Goal: Find specific page/section: Find specific page/section

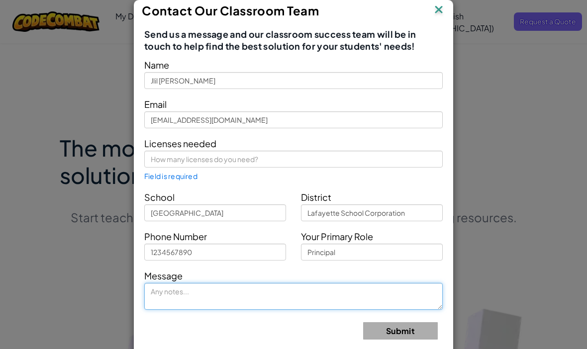
click at [239, 301] on form "Name Jlil [PERSON_NAME] Email [EMAIL_ADDRESS][DOMAIN_NAME] Licenses needed Fiel…" at bounding box center [293, 202] width 299 height 290
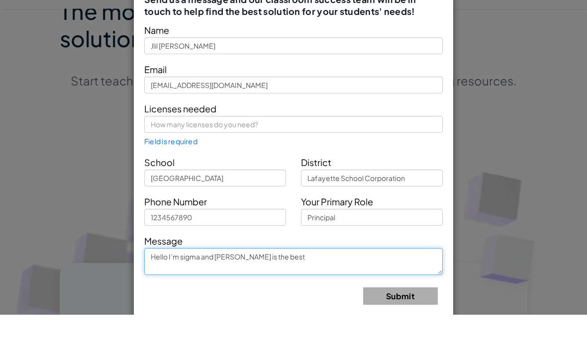
type textarea "Hello I’m sigma and [PERSON_NAME] is the best"
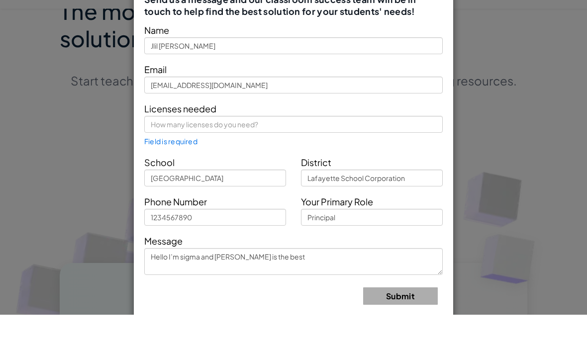
click at [267, 136] on div "Licenses needed Field is required" at bounding box center [293, 159] width 313 height 46
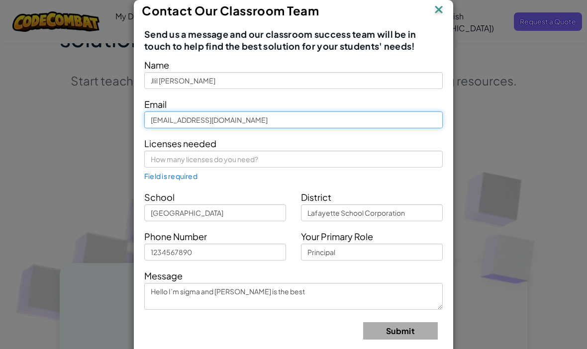
scroll to position [136, 0]
click at [214, 112] on input "[EMAIL_ADDRESS][DOMAIN_NAME]" at bounding box center [293, 119] width 299 height 17
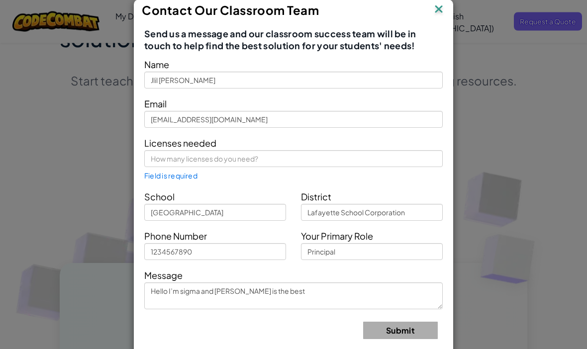
click at [192, 167] on div "Licenses needed Field is required" at bounding box center [293, 159] width 313 height 46
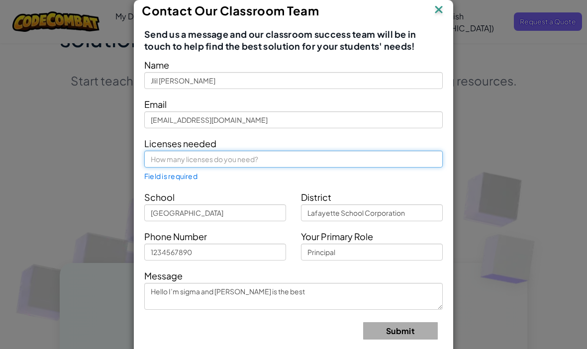
click at [192, 163] on input "text" at bounding box center [293, 159] width 299 height 17
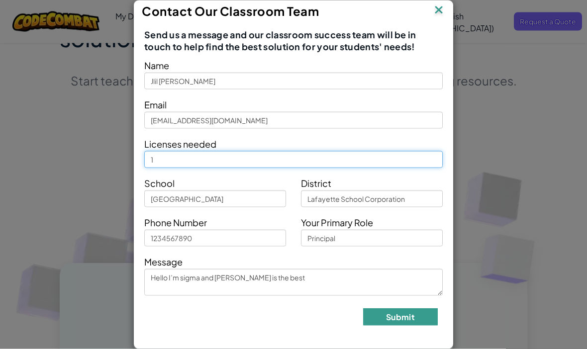
type input "1"
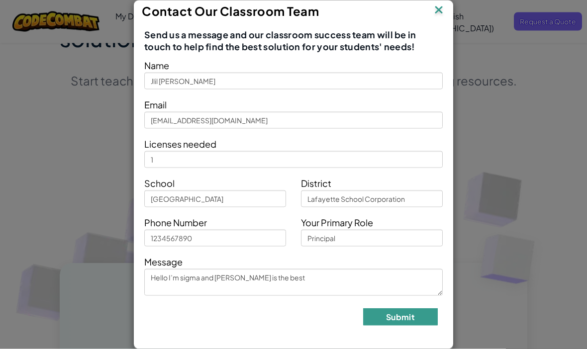
click at [411, 309] on button "Submit" at bounding box center [400, 317] width 75 height 17
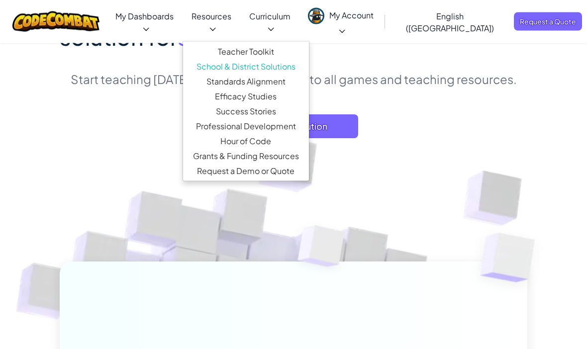
scroll to position [138, 0]
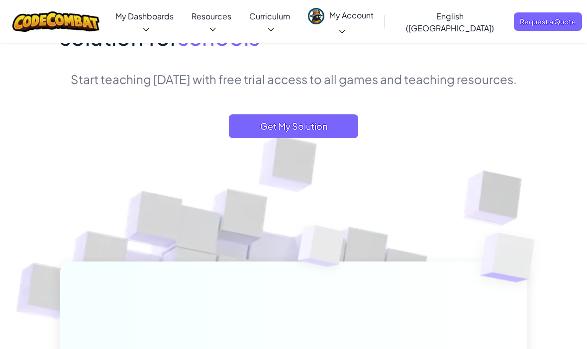
click at [47, 12] on img at bounding box center [55, 21] width 87 height 20
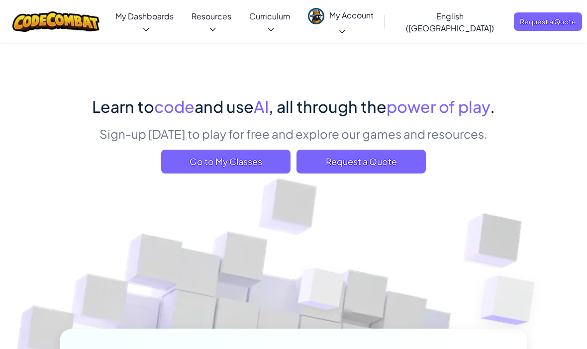
scroll to position [25, 0]
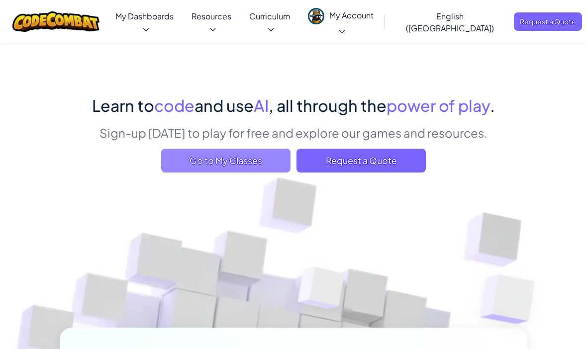
click at [266, 166] on span "Go to My Classes" at bounding box center [225, 161] width 129 height 24
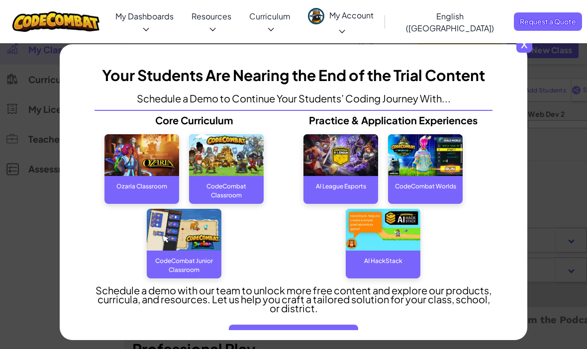
click at [526, 38] on span "x" at bounding box center [524, 45] width 16 height 16
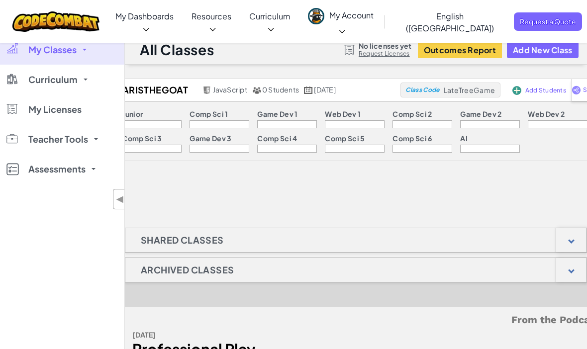
click at [325, 127] on div at bounding box center [355, 124] width 60 height 8
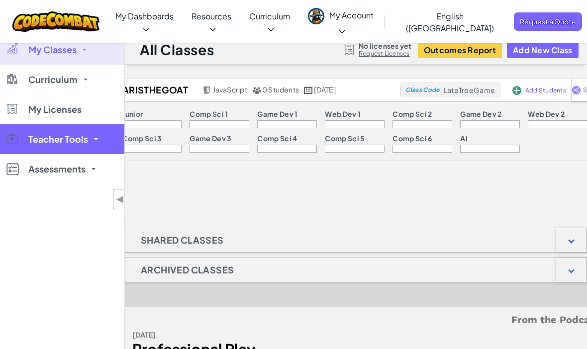
click at [79, 152] on link "Teacher Tools" at bounding box center [62, 139] width 124 height 30
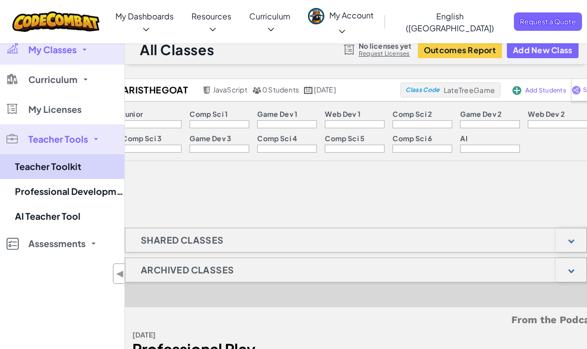
click at [79, 169] on link "Teacher Toolkit" at bounding box center [62, 166] width 124 height 25
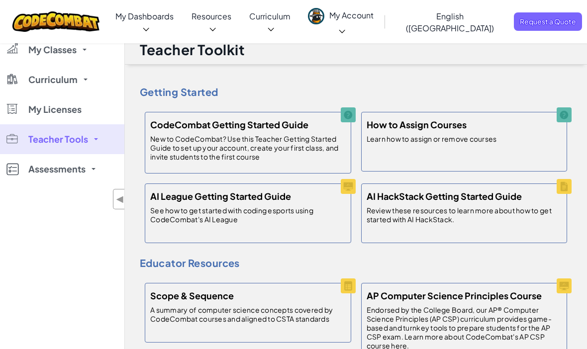
click at [502, 8] on div "English (US) English ([GEOGRAPHIC_DATA]) English ([GEOGRAPHIC_DATA]) 简体中文 繁體中文 …" at bounding box center [485, 21] width 194 height 39
